Goal: Contribute content: Contribute content

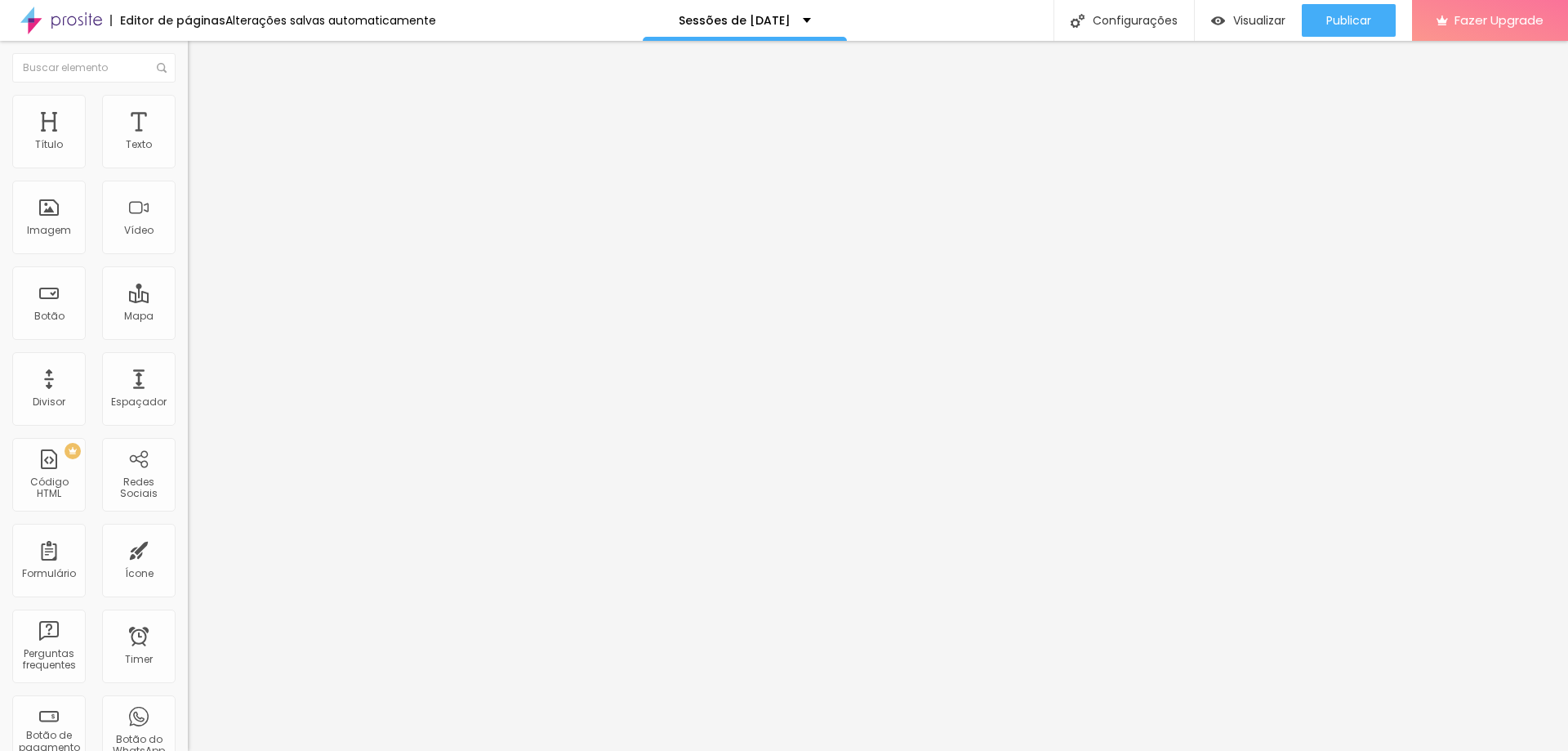
click at [188, 140] on span "Trocar imagem" at bounding box center [232, 134] width 89 height 14
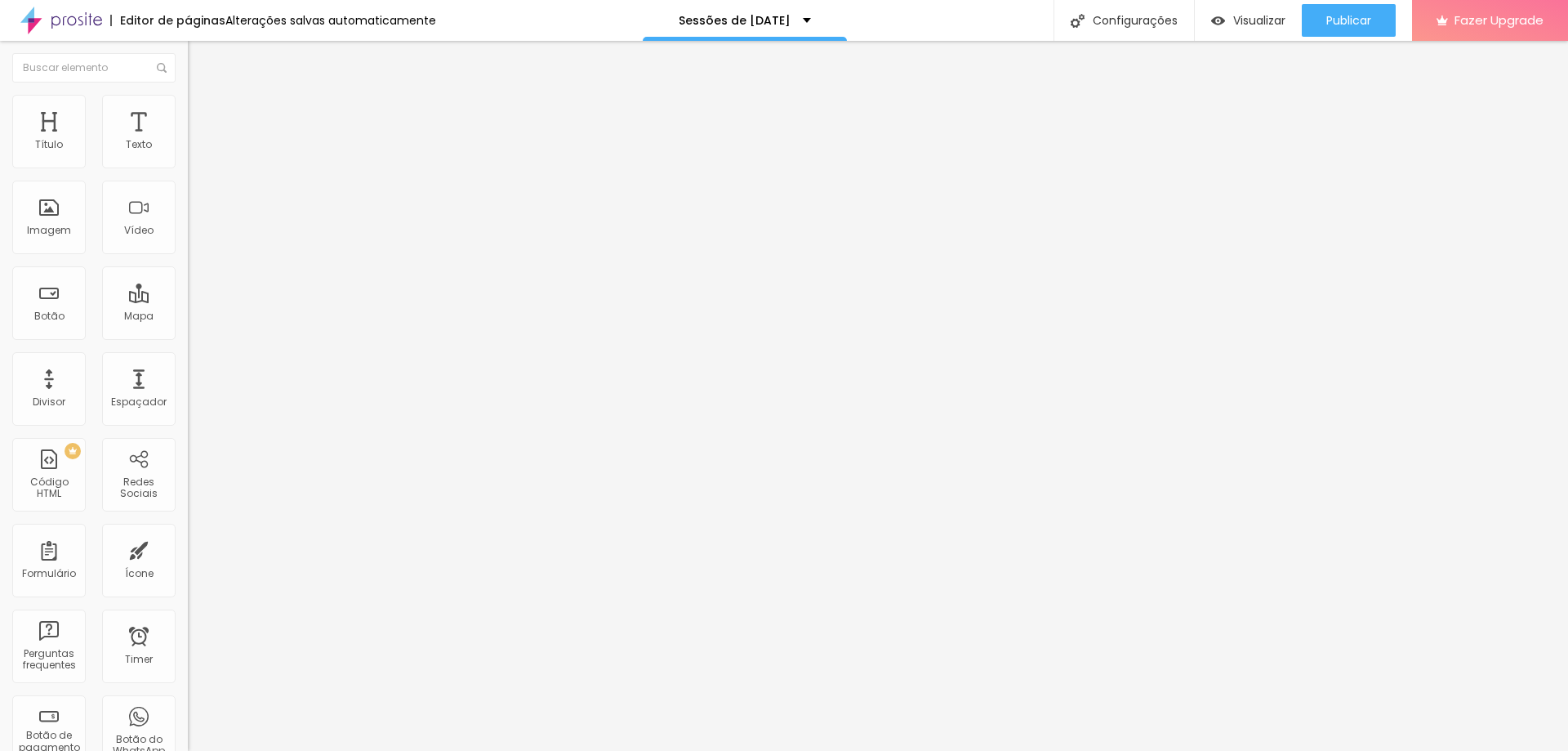
click at [277, 137] on img at bounding box center [281, 132] width 9 height 9
click at [188, 140] on span "Adicionar imagem" at bounding box center [241, 134] width 105 height 14
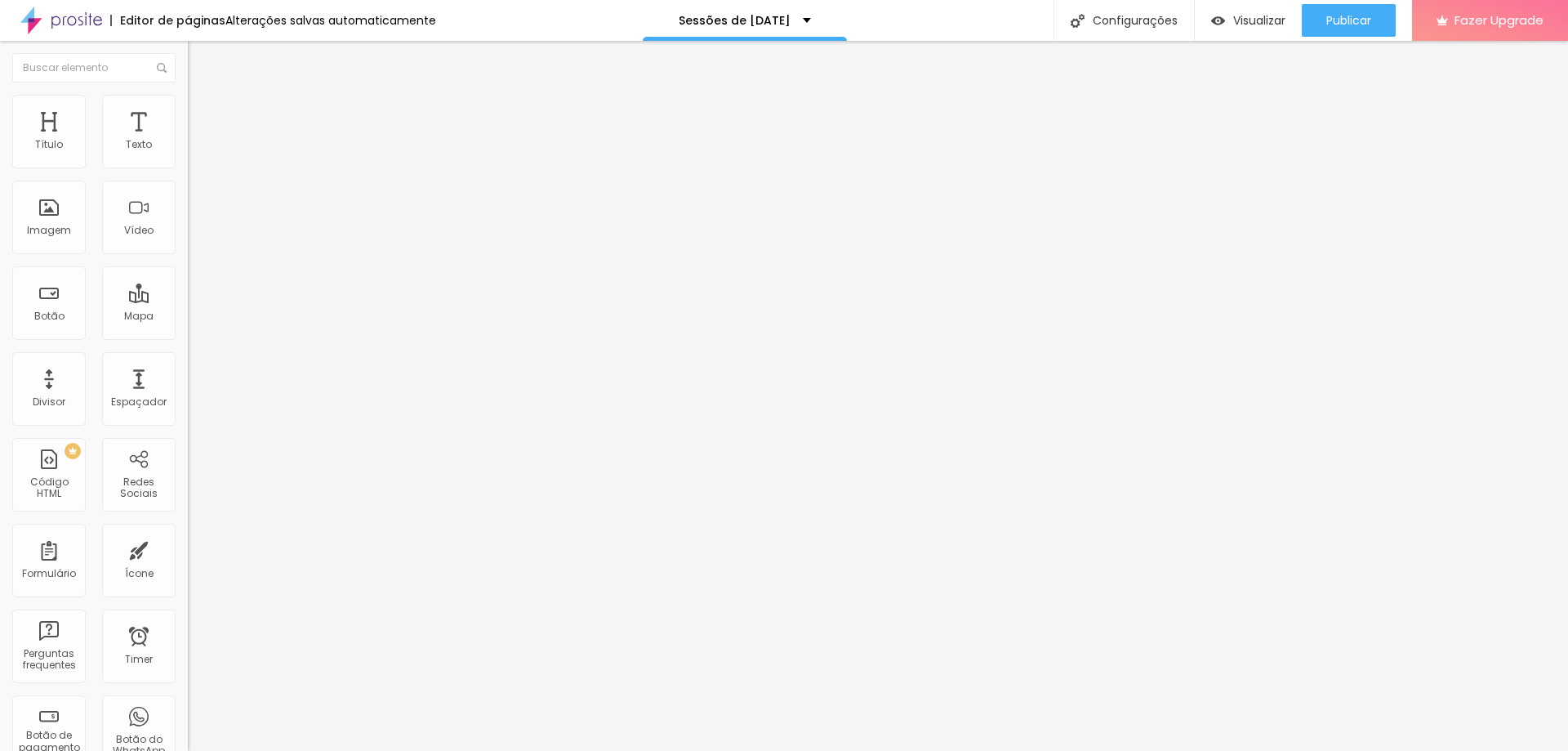
click at [1322, 21] on button "Publicar" at bounding box center [1349, 20] width 94 height 33
click at [188, 140] on span "Trocar imagem" at bounding box center [232, 134] width 89 height 14
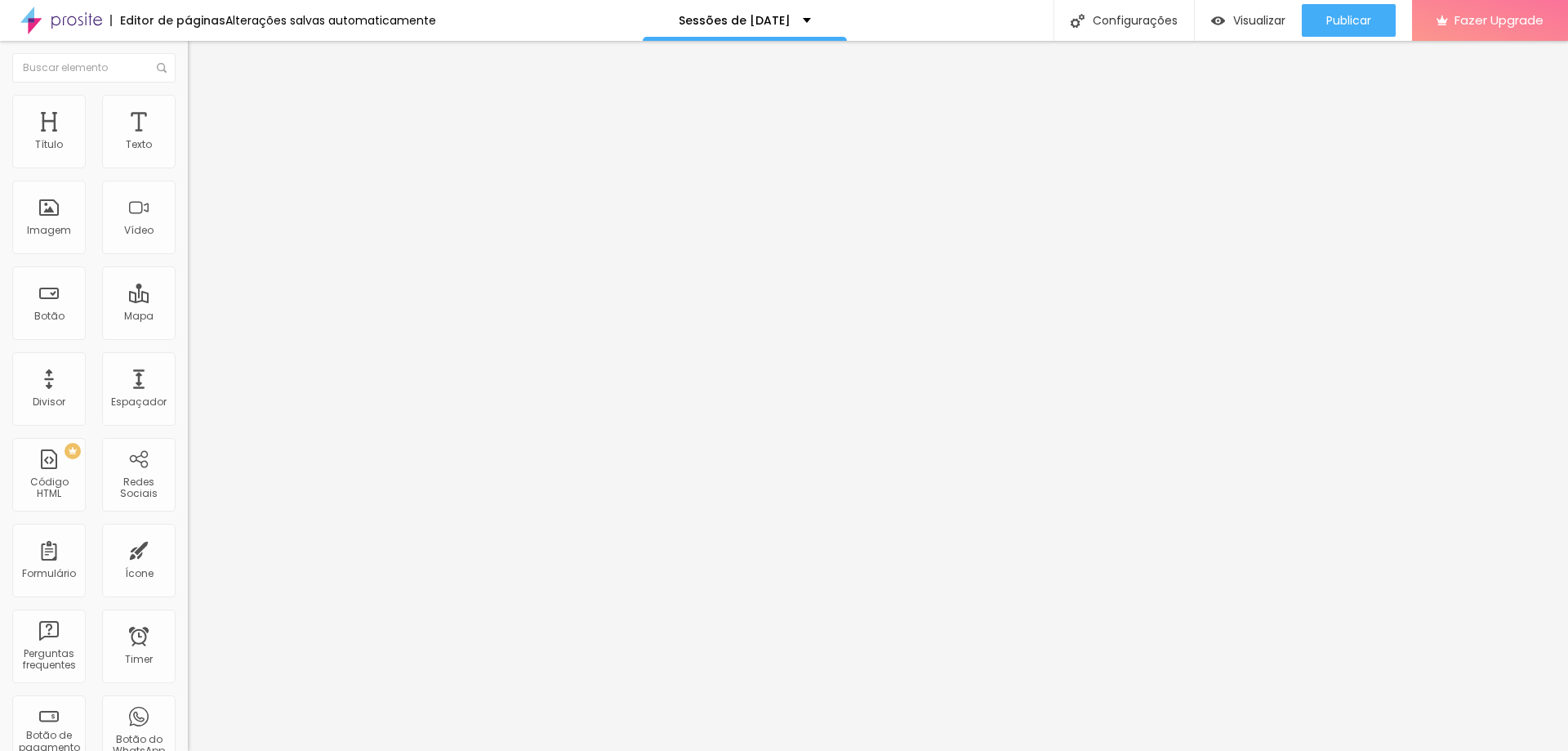
click at [188, 140] on span "Trocar imagem" at bounding box center [232, 134] width 89 height 14
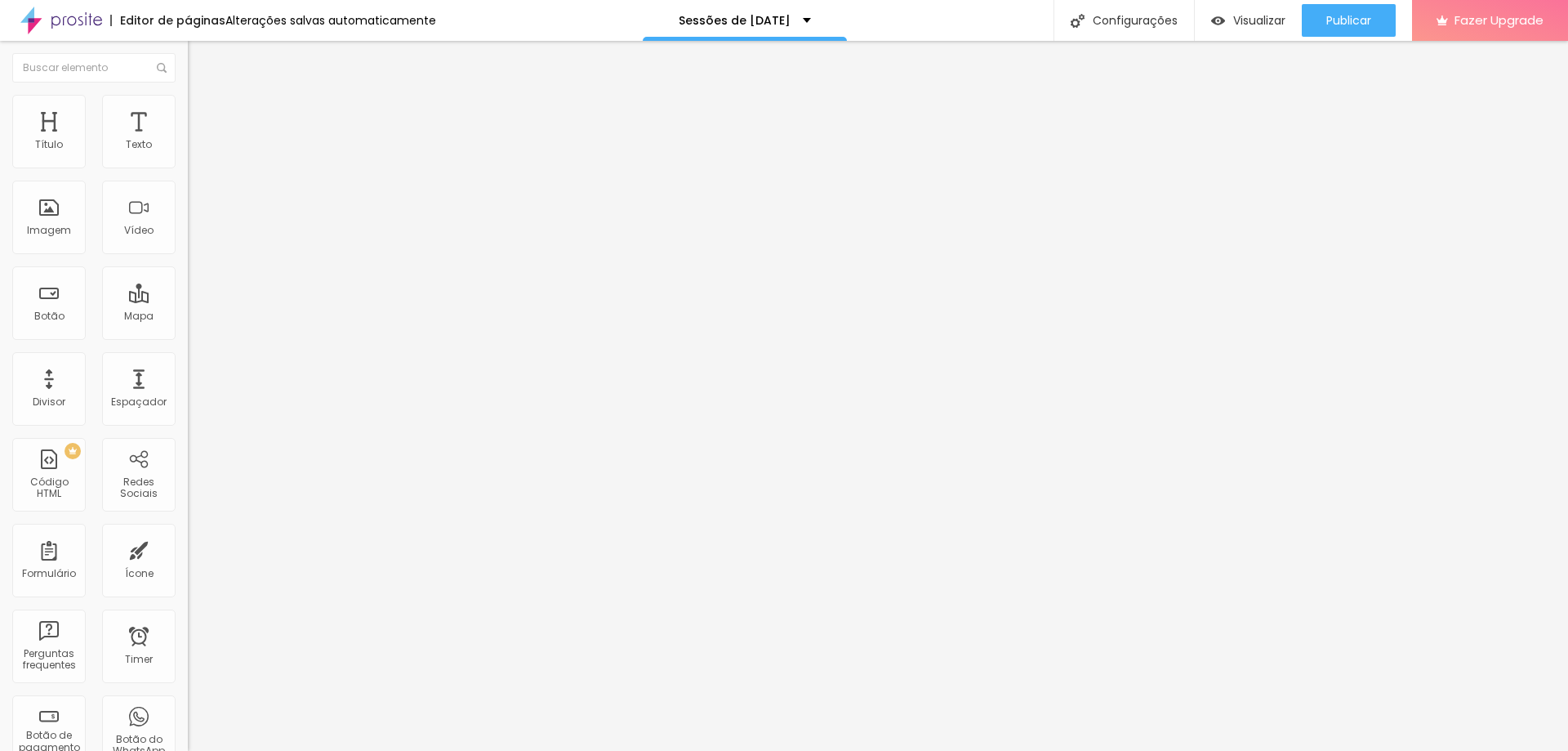
click at [277, 140] on span at bounding box center [281, 134] width 9 height 14
click at [1333, 20] on span "Publicar" at bounding box center [1349, 21] width 45 height 13
click at [1313, 24] on button "Publicar" at bounding box center [1349, 20] width 94 height 33
click at [1260, 22] on span "Visualizar" at bounding box center [1260, 21] width 53 height 13
